Goal: Information Seeking & Learning: Learn about a topic

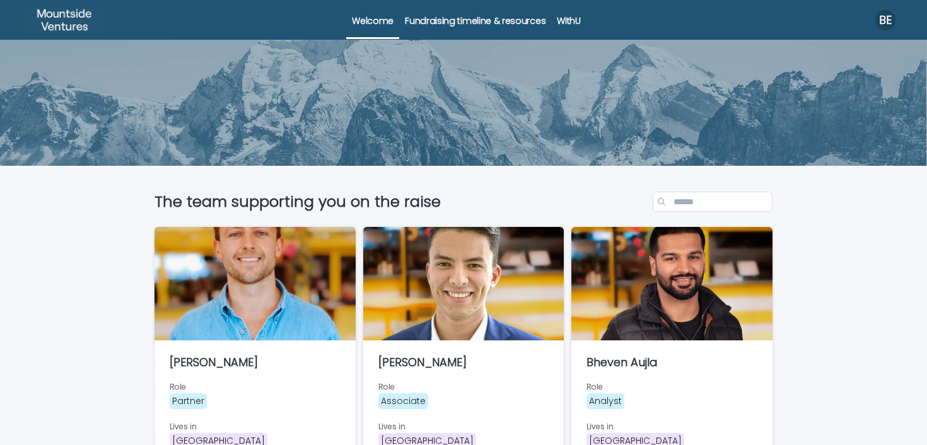
click at [558, 19] on p "WithU" at bounding box center [568, 13] width 23 height 26
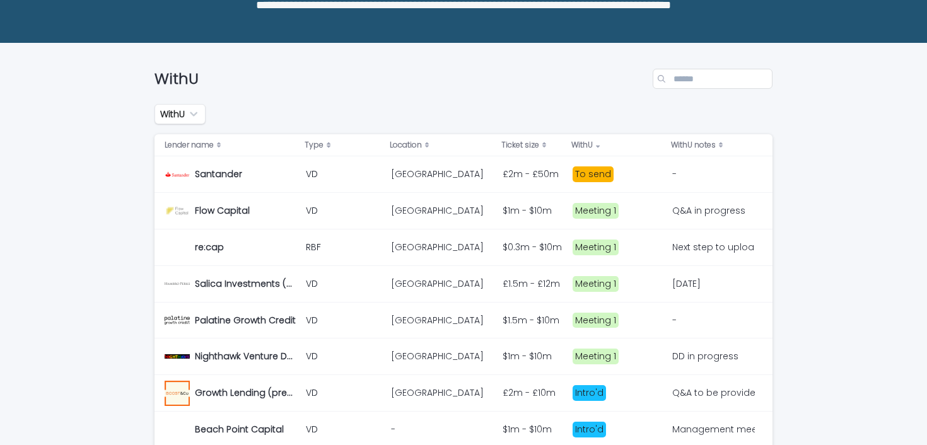
scroll to position [124, 0]
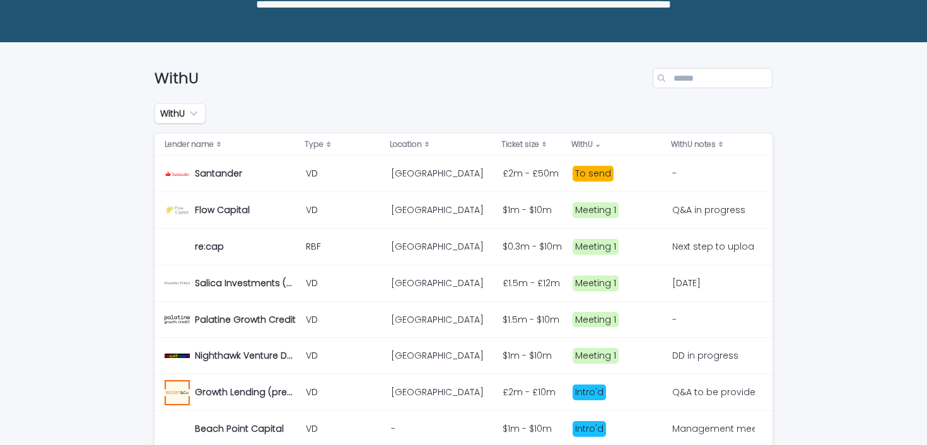
click at [293, 178] on div "Santander Santander" at bounding box center [230, 173] width 131 height 25
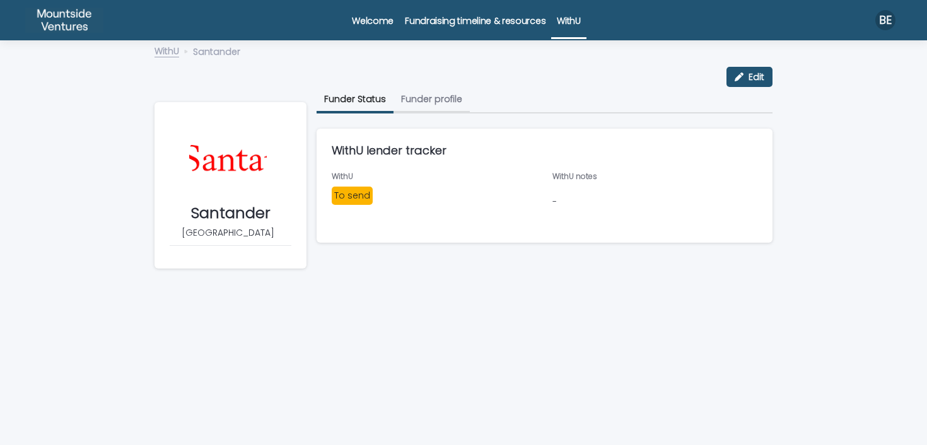
click at [448, 97] on button "Funder profile" at bounding box center [431, 100] width 76 height 26
click at [365, 95] on button "Funder Status" at bounding box center [354, 100] width 77 height 26
click at [470, 25] on p "Fundraising timeline & resources" at bounding box center [475, 13] width 141 height 26
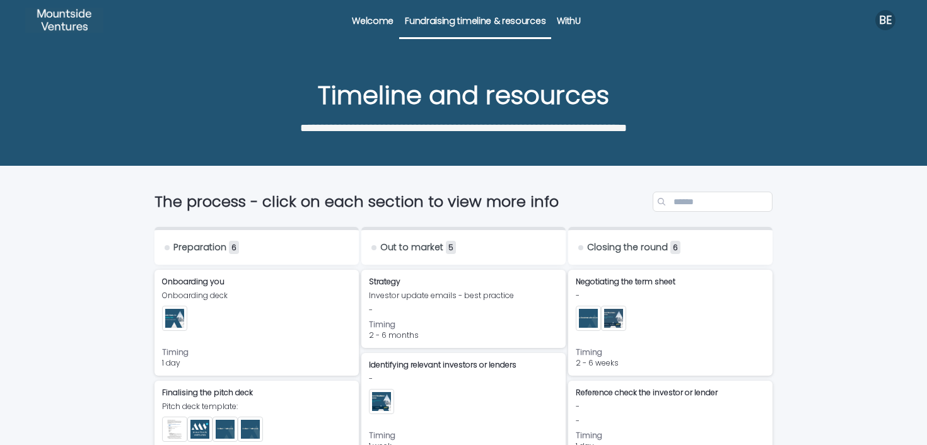
click at [564, 22] on p "WithU" at bounding box center [568, 13] width 23 height 26
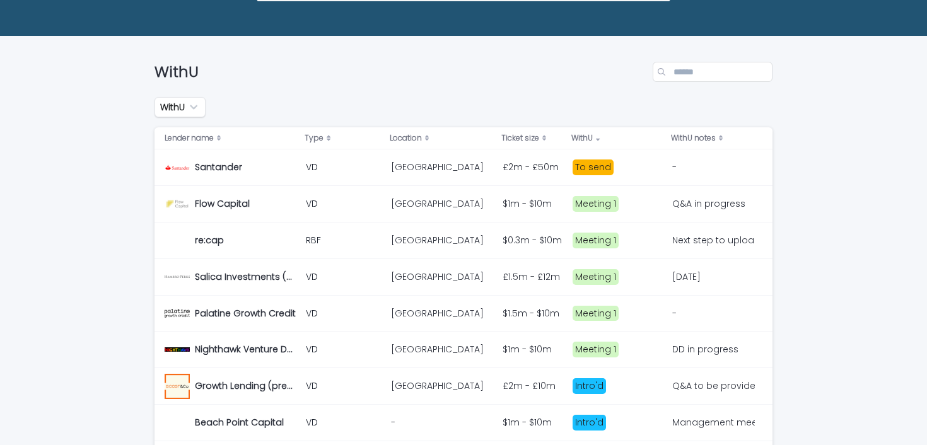
scroll to position [132, 0]
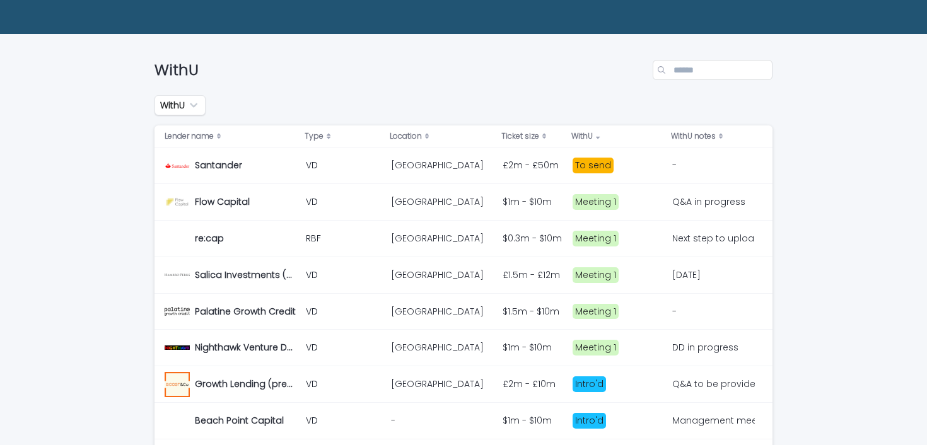
click at [386, 205] on td "VD" at bounding box center [343, 202] width 85 height 37
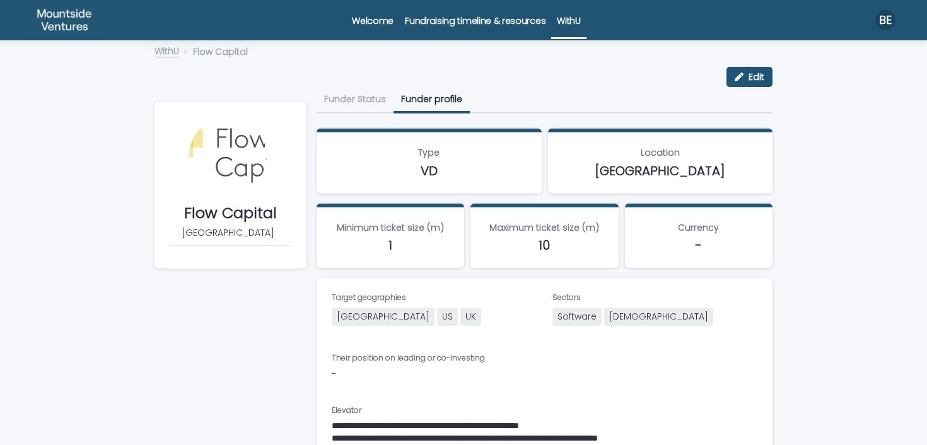
click at [434, 103] on button "Funder profile" at bounding box center [431, 100] width 76 height 26
